Goal: Check status: Check status

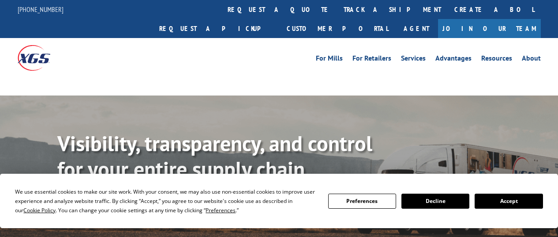
scroll to position [88, 0]
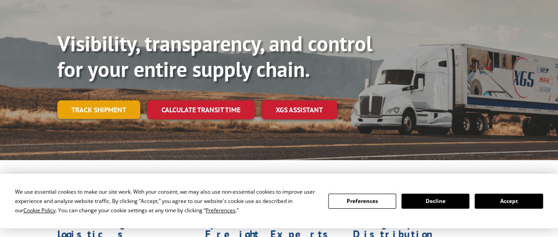
click at [109, 100] on link "Track shipment" at bounding box center [98, 109] width 83 height 19
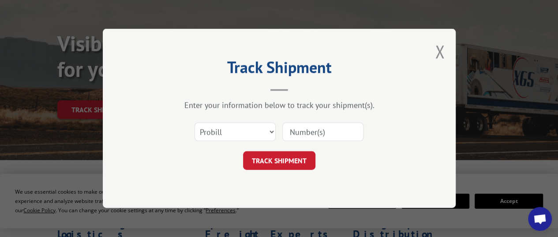
click at [338, 129] on input at bounding box center [323, 132] width 81 height 19
type input "740445"
click at [241, 130] on select "Select category... Probill BOL PO" at bounding box center [235, 132] width 81 height 19
select select "bol"
click at [195, 123] on select "Select category... Probill BOL PO" at bounding box center [235, 132] width 81 height 19
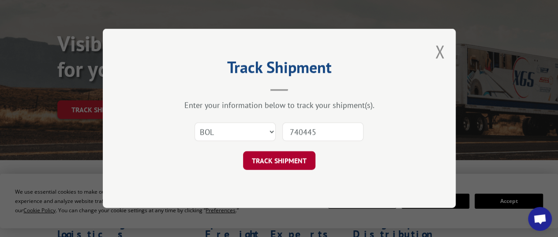
click at [277, 166] on button "TRACK SHIPMENT" at bounding box center [279, 160] width 72 height 19
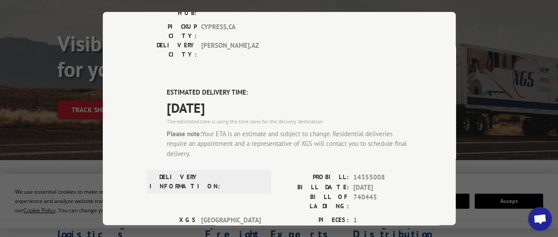
scroll to position [177, 0]
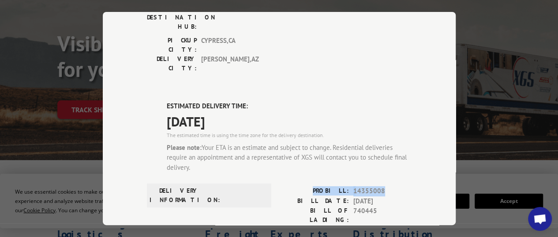
drag, startPoint x: 383, startPoint y: 135, endPoint x: 309, endPoint y: 132, distance: 73.8
click at [309, 186] on div "PROBILL: 14355008" at bounding box center [345, 191] width 132 height 10
copy div "PROBILL: 14355008"
